Goal: Transaction & Acquisition: Purchase product/service

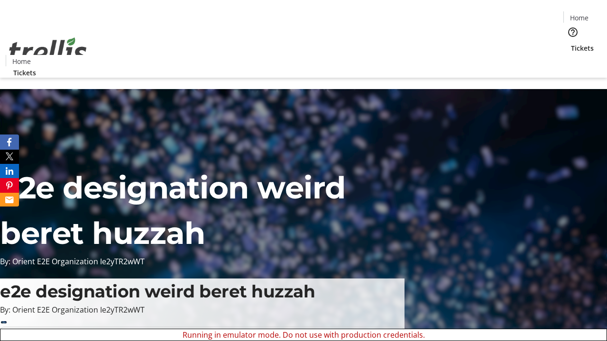
click at [580, 14] on span "Sign Up" at bounding box center [584, 13] width 28 height 11
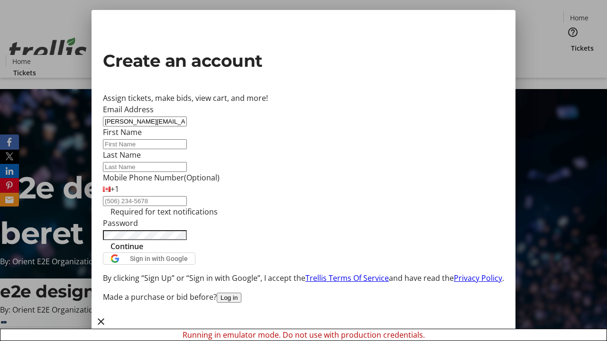
type input "[PERSON_NAME][EMAIL_ADDRESS][DOMAIN_NAME]"
type input "[PERSON_NAME]"
type input "Torp"
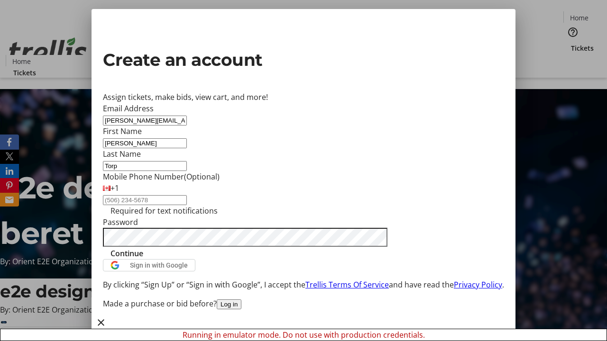
click at [143, 259] on span "Continue" at bounding box center [126, 253] width 33 height 11
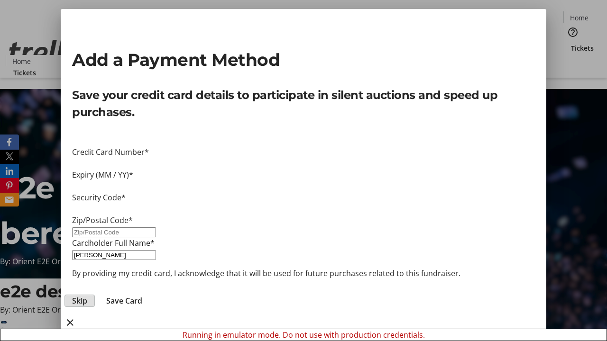
click at [87, 295] on span "Skip" at bounding box center [79, 300] width 15 height 11
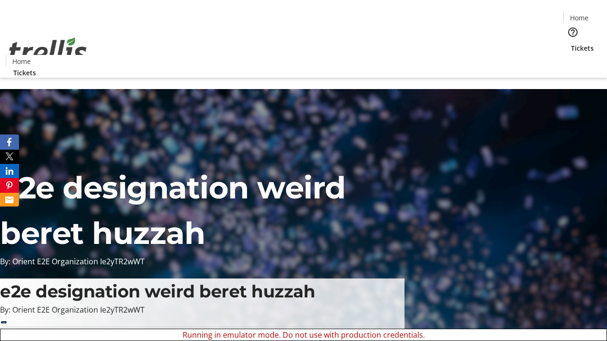
click at [571, 43] on span "Tickets" at bounding box center [582, 48] width 23 height 10
